Goal: Find contact information: Find contact information

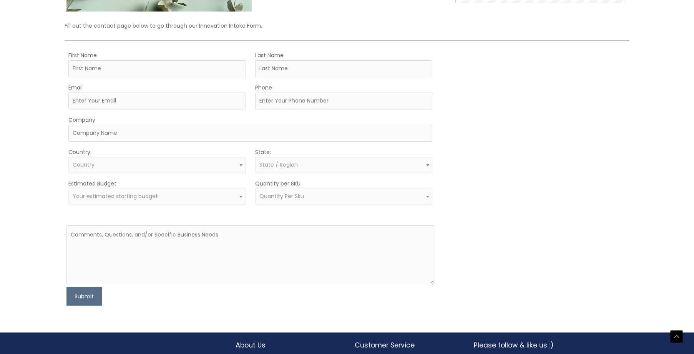
scroll to position [187, 0]
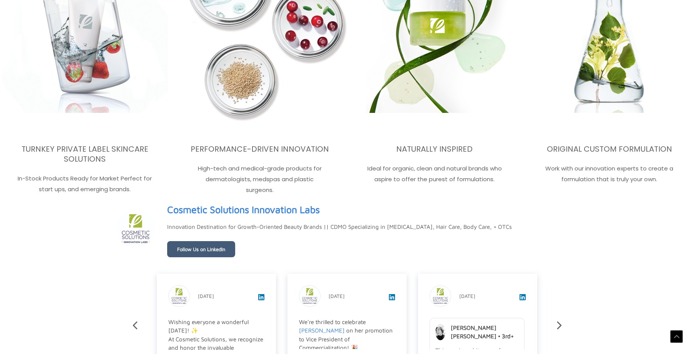
scroll to position [1307, 0]
